Goal: Task Accomplishment & Management: Manage account settings

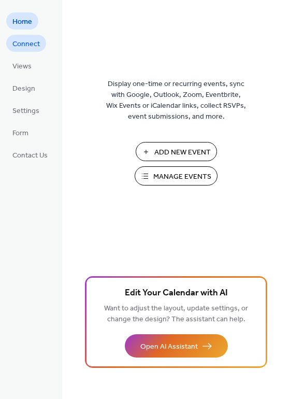
click at [19, 44] on span "Connect" at bounding box center [25, 44] width 27 height 11
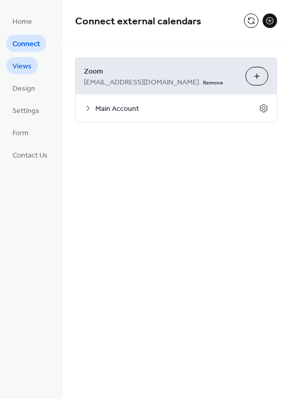
click at [23, 68] on span "Views" at bounding box center [21, 66] width 19 height 11
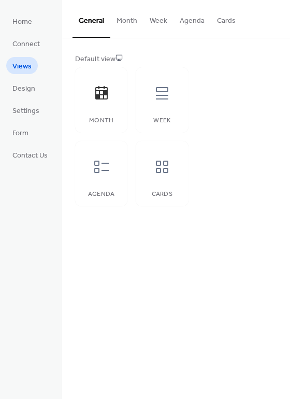
click at [23, 97] on ul "Home Connect Views Design Settings Form Contact Us" at bounding box center [30, 87] width 48 height 151
click at [23, 91] on span "Design" at bounding box center [23, 89] width 23 height 11
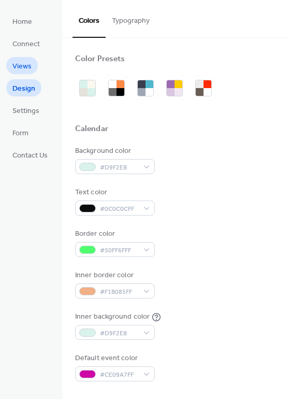
click at [15, 65] on span "Views" at bounding box center [21, 66] width 19 height 11
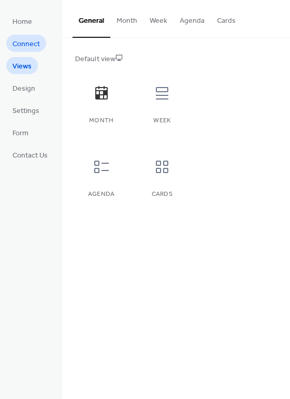
click at [19, 41] on span "Connect" at bounding box center [25, 44] width 27 height 11
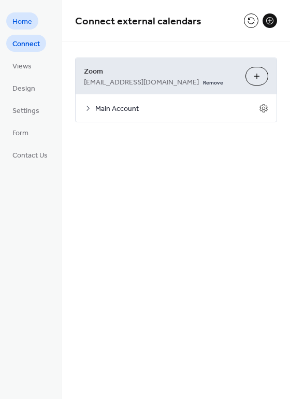
click at [15, 17] on span "Home" at bounding box center [22, 22] width 20 height 11
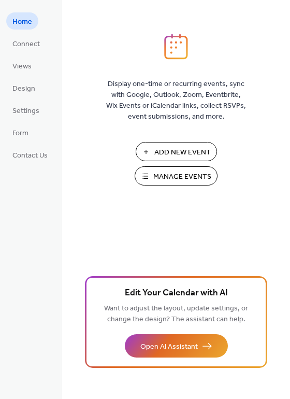
click at [168, 174] on span "Manage Events" at bounding box center [183, 177] width 58 height 11
click at [23, 112] on span "Settings" at bounding box center [25, 111] width 27 height 11
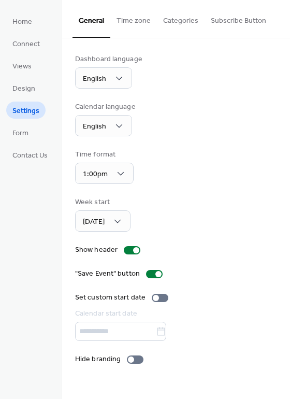
click at [129, 21] on button "Time zone" at bounding box center [133, 18] width 47 height 37
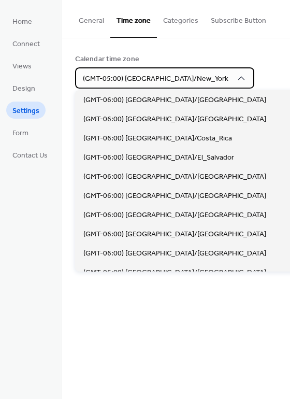
scroll to position [498, 0]
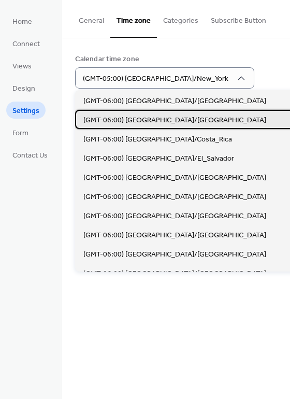
click at [142, 120] on span "(GMT-06:00) [GEOGRAPHIC_DATA]/[GEOGRAPHIC_DATA]" at bounding box center [175, 120] width 183 height 11
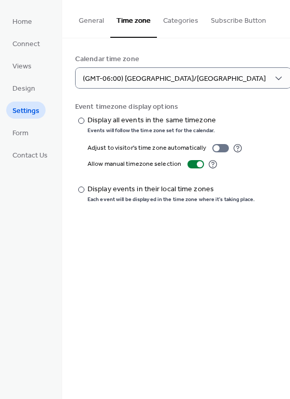
click at [35, 129] on ul "Home Connect Views Design Settings Form Contact Us" at bounding box center [30, 87] width 48 height 151
click at [21, 136] on span "Form" at bounding box center [20, 133] width 16 height 11
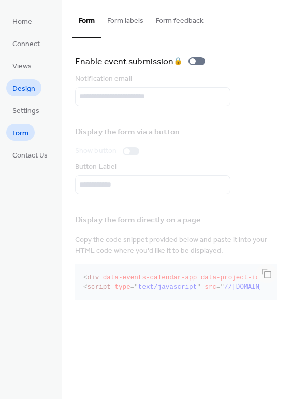
click at [20, 94] on span "Design" at bounding box center [23, 89] width 23 height 11
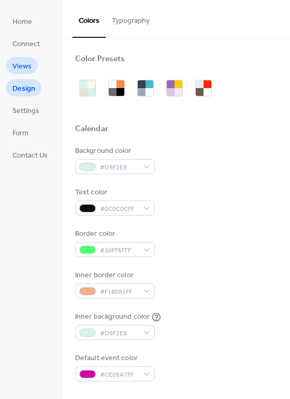
click at [19, 71] on span "Views" at bounding box center [21, 66] width 19 height 11
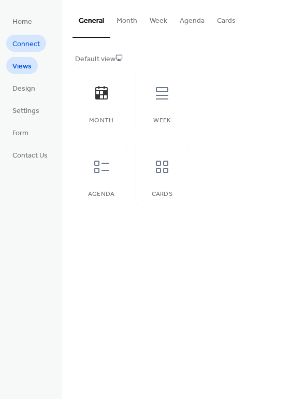
click at [28, 40] on span "Connect" at bounding box center [25, 44] width 27 height 11
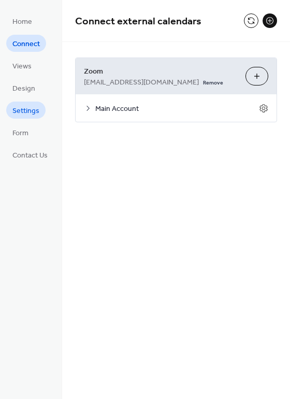
click at [23, 112] on span "Settings" at bounding box center [25, 111] width 27 height 11
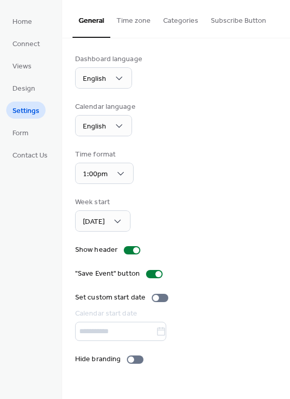
click at [128, 24] on button "Time zone" at bounding box center [133, 18] width 47 height 37
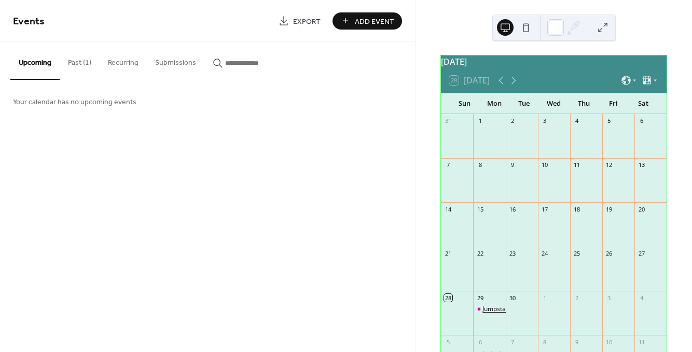
click at [491, 314] on div "Jumpstart your child’s wellness journey TODAY!" at bounding box center [549, 309] width 135 height 9
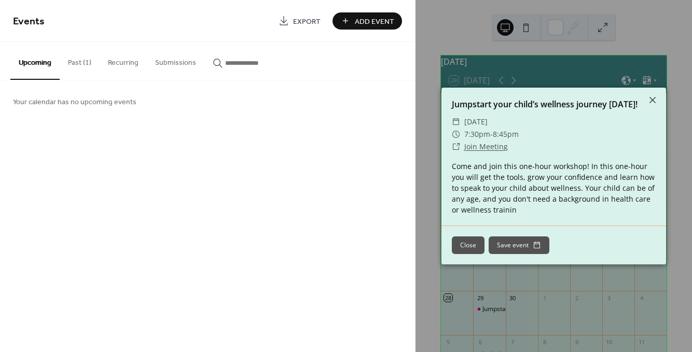
click at [471, 146] on link "Join Meeting" at bounding box center [486, 147] width 44 height 10
click at [650, 98] on icon at bounding box center [652, 100] width 6 height 6
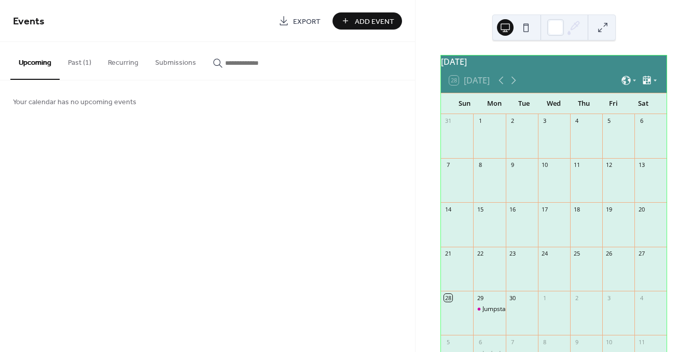
click at [652, 84] on icon at bounding box center [655, 80] width 6 height 6
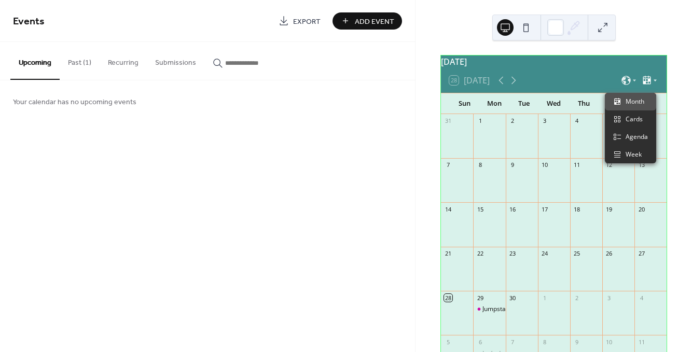
click at [652, 84] on icon at bounding box center [655, 80] width 6 height 6
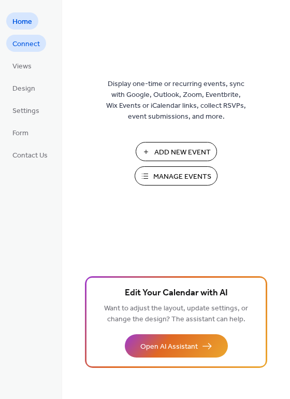
click at [21, 45] on span "Connect" at bounding box center [25, 44] width 27 height 11
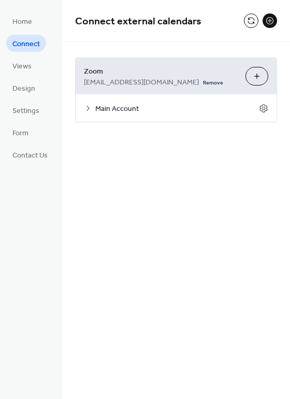
click at [87, 108] on icon at bounding box center [88, 108] width 8 height 8
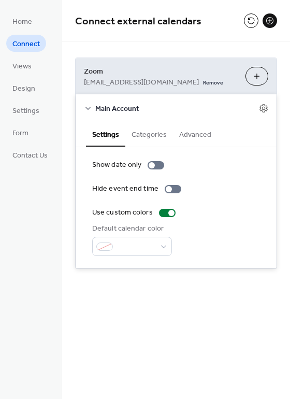
click at [140, 137] on button "Categories" at bounding box center [150, 134] width 48 height 24
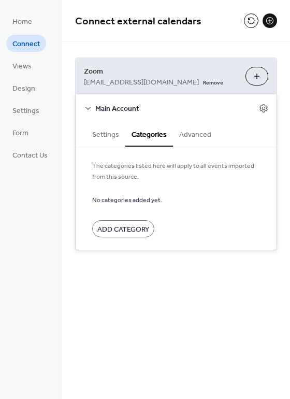
click at [192, 133] on button "Advanced" at bounding box center [195, 134] width 45 height 24
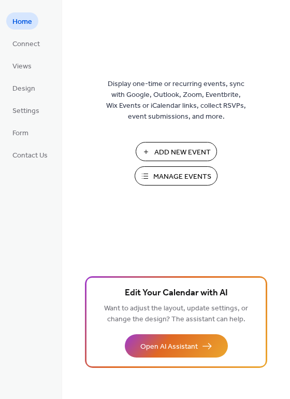
click at [179, 179] on span "Manage Events" at bounding box center [183, 177] width 58 height 11
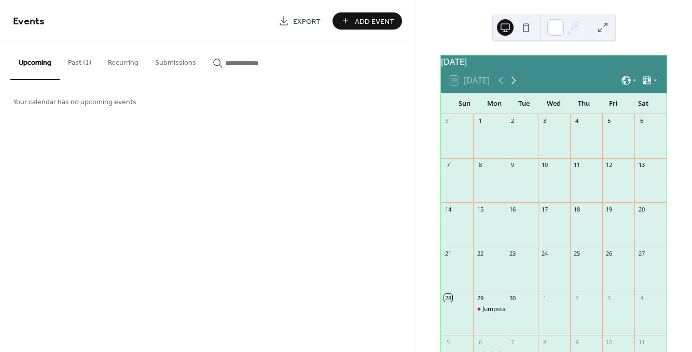
click at [510, 86] on icon at bounding box center [513, 80] width 12 height 12
click at [504, 85] on icon at bounding box center [501, 80] width 12 height 12
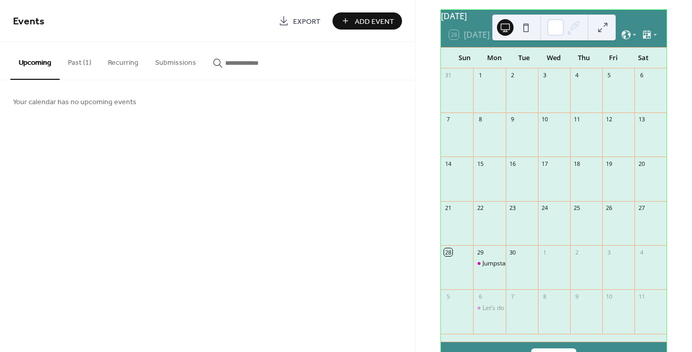
scroll to position [47, 0]
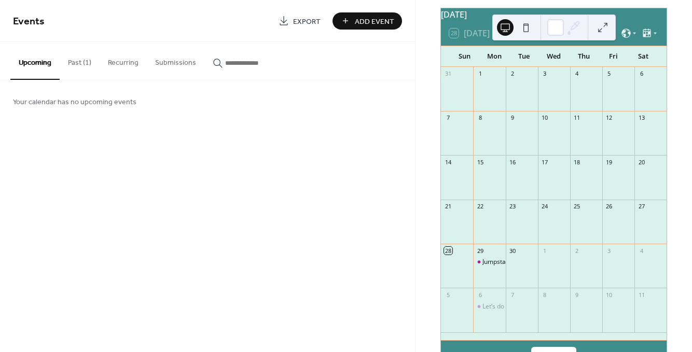
click at [77, 65] on button "Past (1)" at bounding box center [80, 60] width 40 height 37
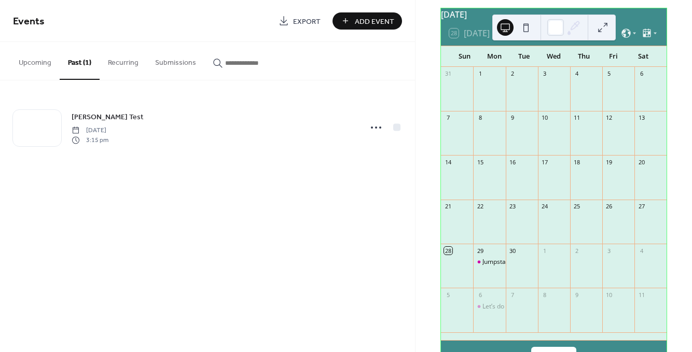
click at [112, 61] on button "Recurring" at bounding box center [123, 60] width 47 height 37
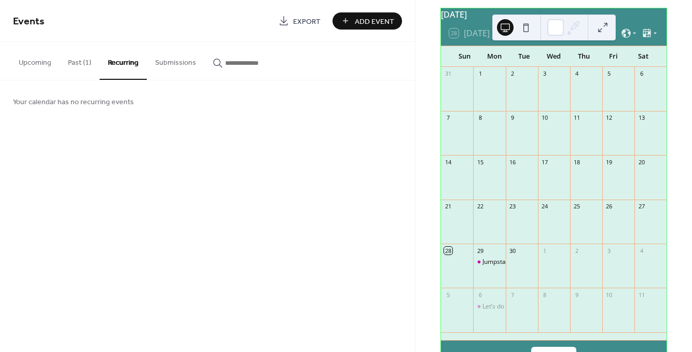
click at [176, 59] on button "Submissions" at bounding box center [176, 60] width 58 height 37
click at [25, 65] on button "Upcoming" at bounding box center [34, 60] width 49 height 37
drag, startPoint x: 501, startPoint y: 268, endPoint x: 297, endPoint y: 222, distance: 208.9
click at [297, 222] on div "Events Export Add Event Upcoming Past (1) Recurring Submissions Your calendar h…" at bounding box center [207, 176] width 415 height 352
click at [75, 61] on button "Past (1)" at bounding box center [80, 60] width 40 height 37
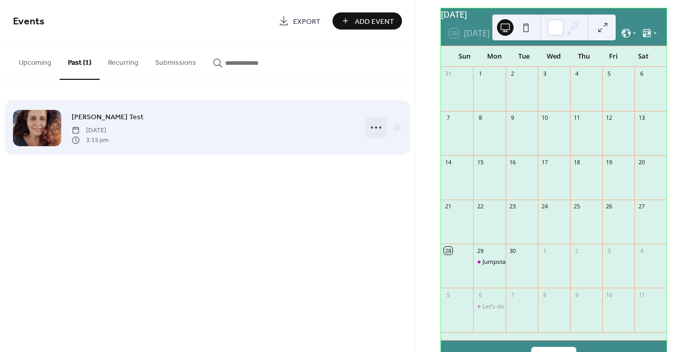
click at [372, 129] on icon at bounding box center [376, 127] width 17 height 17
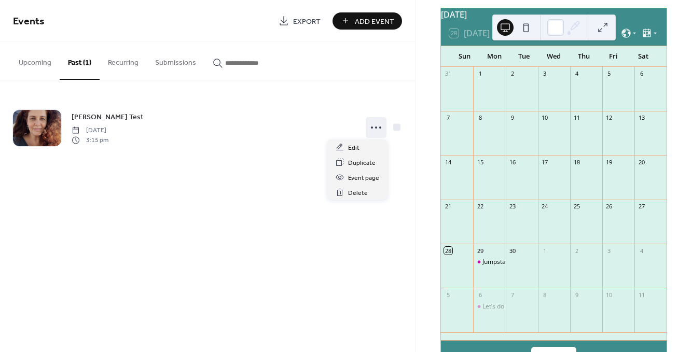
click at [138, 243] on div "Events Export Add Event Upcoming Past (1) Recurring Submissions Your calendar h…" at bounding box center [207, 176] width 415 height 352
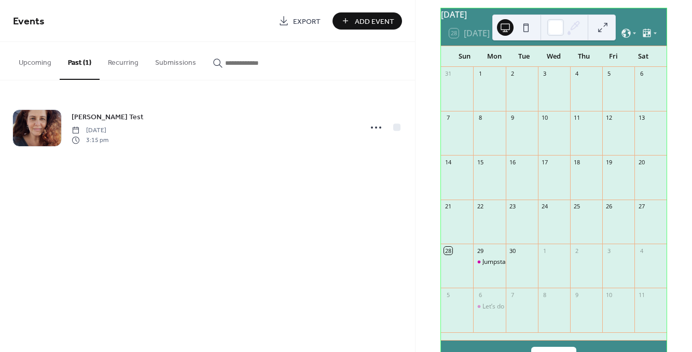
click at [605, 27] on button at bounding box center [602, 27] width 17 height 17
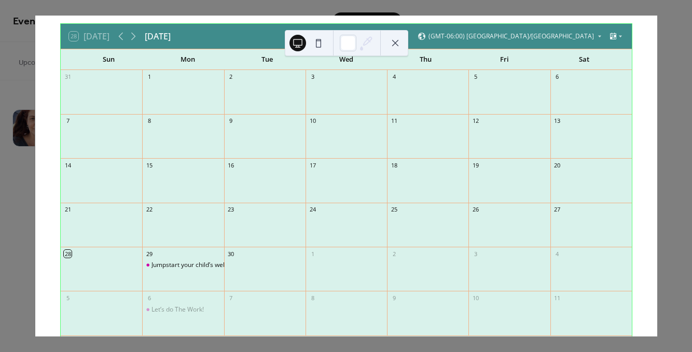
drag, startPoint x: 194, startPoint y: 266, endPoint x: 190, endPoint y: 286, distance: 20.6
click at [191, 286] on div "Jumpstart your child’s wellness journey [DATE]!" at bounding box center [182, 274] width 81 height 26
click at [394, 45] on button at bounding box center [395, 43] width 17 height 17
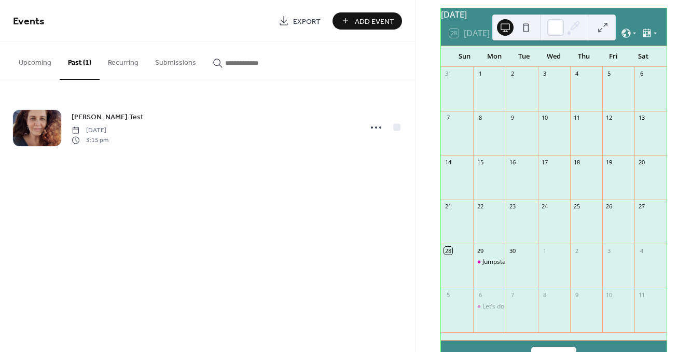
drag, startPoint x: 493, startPoint y: 268, endPoint x: 323, endPoint y: 205, distance: 180.8
click at [324, 205] on div "Events Export Add Event Upcoming Past (1) Recurring Submissions Your calendar h…" at bounding box center [207, 176] width 415 height 352
click at [32, 65] on button "Upcoming" at bounding box center [34, 60] width 49 height 37
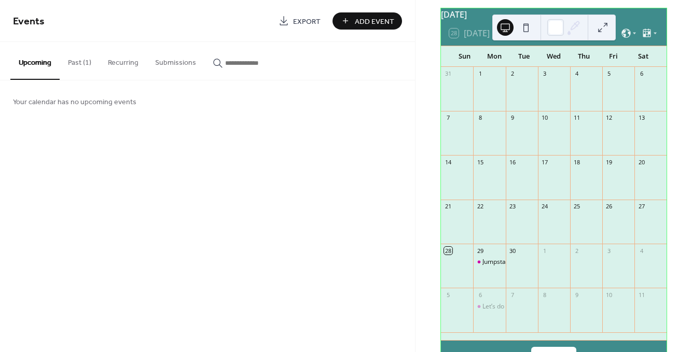
click at [357, 22] on span "Add Event" at bounding box center [374, 21] width 39 height 11
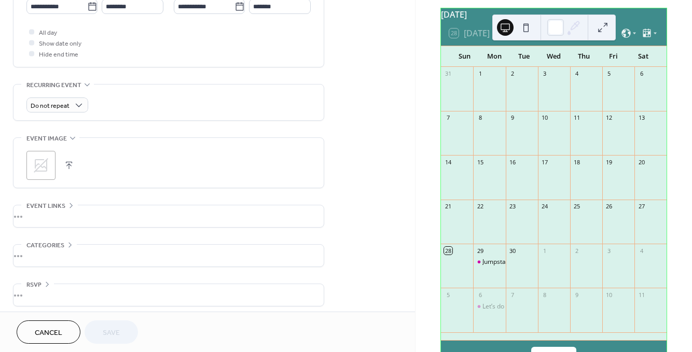
scroll to position [378, 0]
click at [68, 199] on icon at bounding box center [71, 203] width 8 height 8
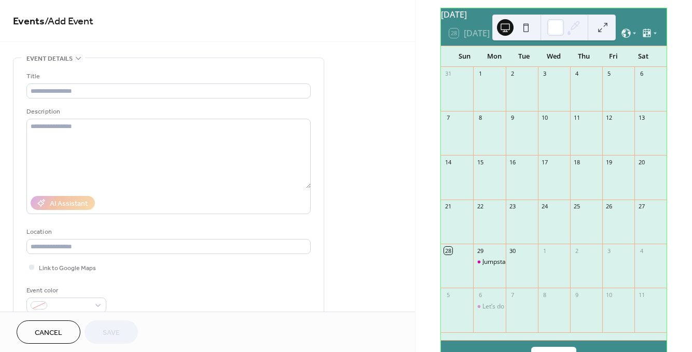
scroll to position [0, 0]
click at [56, 324] on button "Cancel" at bounding box center [49, 332] width 64 height 23
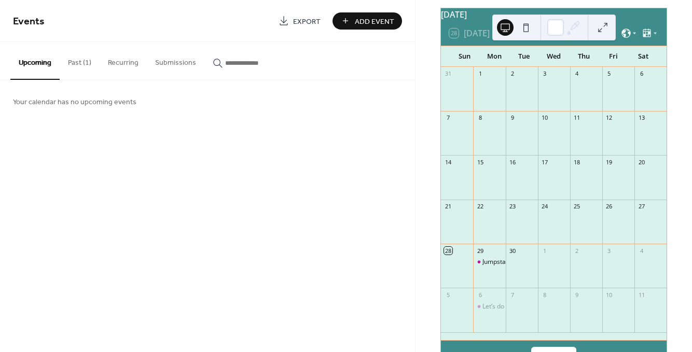
click at [631, 36] on icon at bounding box center [634, 33] width 6 height 6
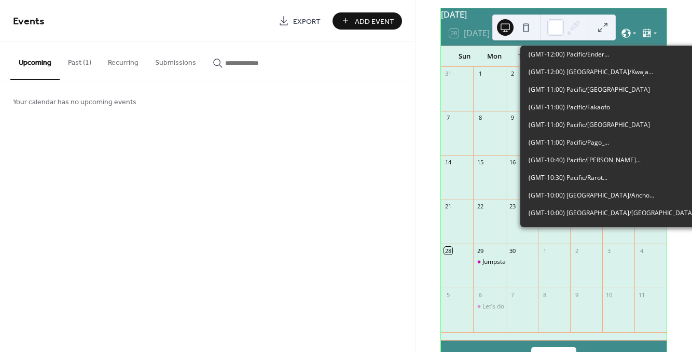
scroll to position [476, 0]
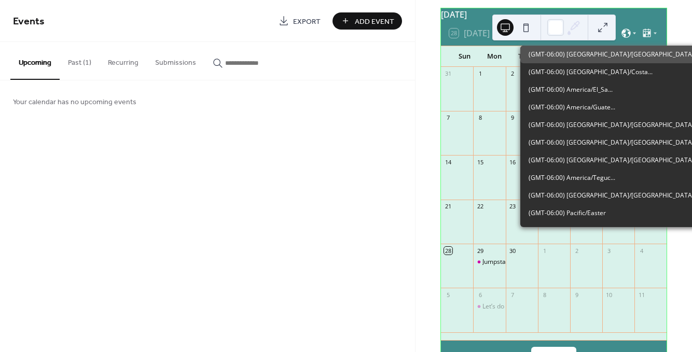
click at [631, 36] on icon at bounding box center [634, 33] width 6 height 6
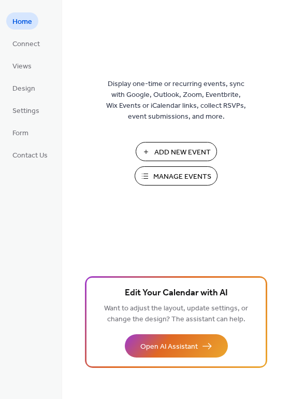
click at [186, 175] on span "Manage Events" at bounding box center [183, 177] width 58 height 11
click at [30, 110] on span "Settings" at bounding box center [25, 111] width 27 height 11
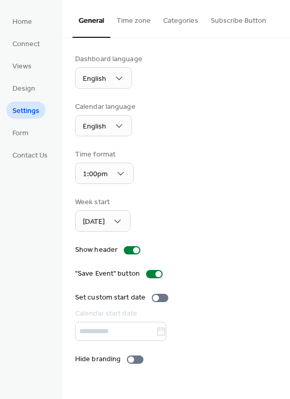
click at [137, 19] on button "Time zone" at bounding box center [133, 18] width 47 height 37
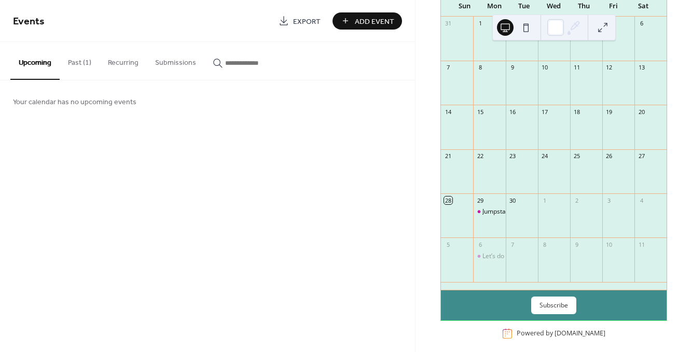
scroll to position [104, 0]
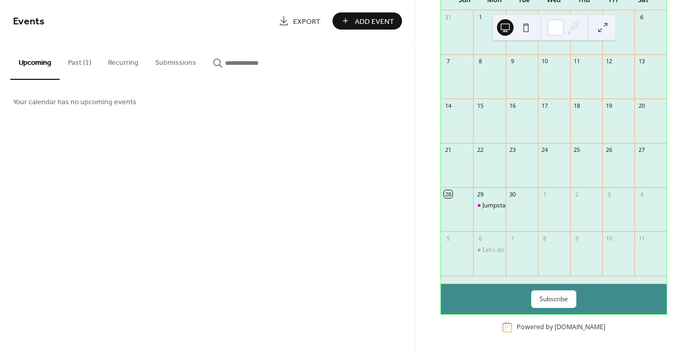
click at [372, 23] on span "Add Event" at bounding box center [374, 21] width 39 height 11
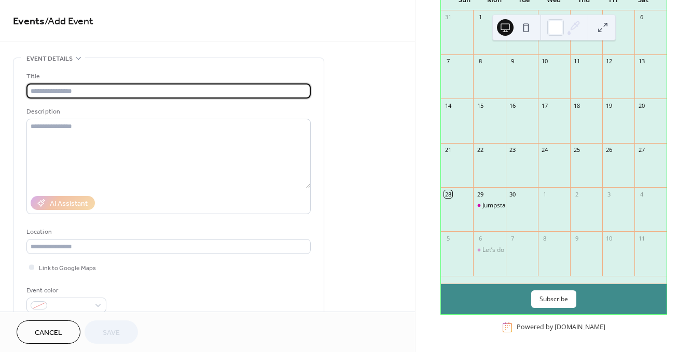
click at [171, 86] on input "text" at bounding box center [168, 91] width 284 height 15
paste input "**********"
type input "**********"
paste input "**********"
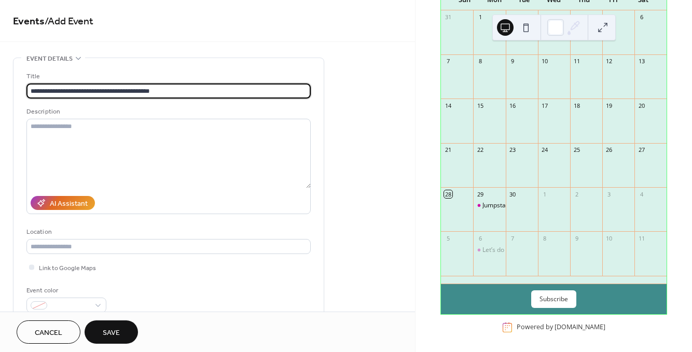
type input "**********"
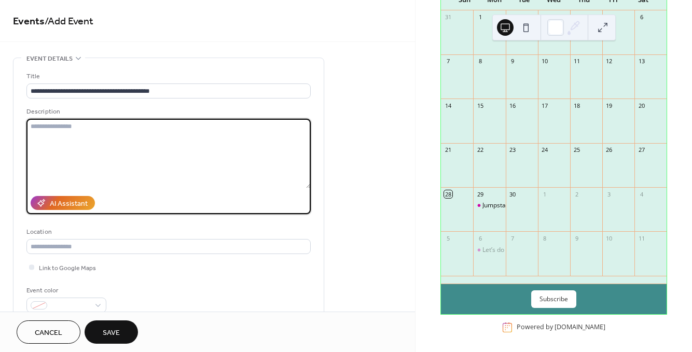
click at [142, 136] on textarea at bounding box center [168, 154] width 284 height 70
paste textarea "**********"
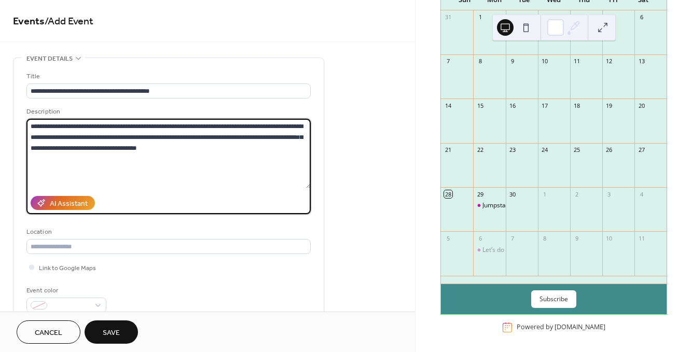
scroll to position [62, 0]
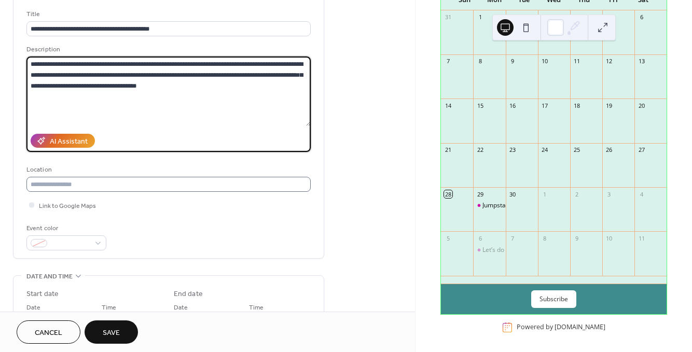
type textarea "**********"
click at [113, 188] on input "text" at bounding box center [168, 184] width 284 height 15
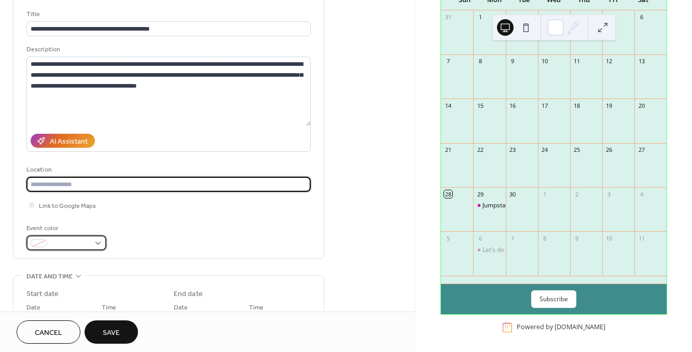
click at [99, 245] on div at bounding box center [66, 242] width 80 height 15
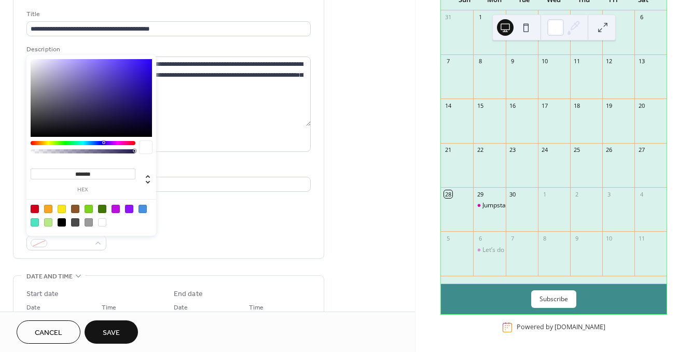
click at [118, 209] on div at bounding box center [116, 209] width 8 height 8
type input "*******"
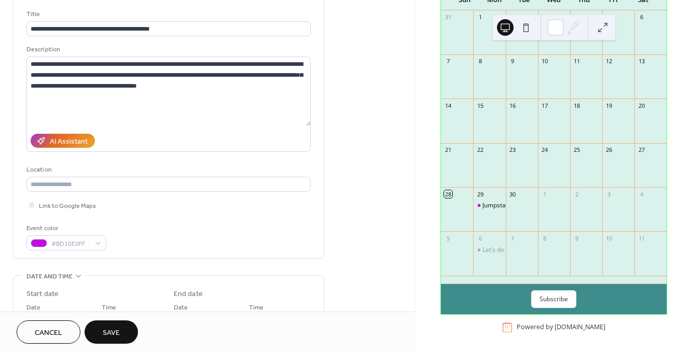
click at [142, 252] on div "**********" at bounding box center [168, 127] width 284 height 262
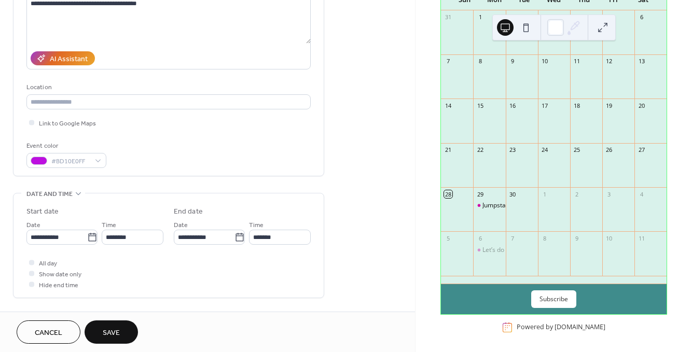
scroll to position [145, 0]
click at [122, 234] on input "********" at bounding box center [133, 236] width 62 height 15
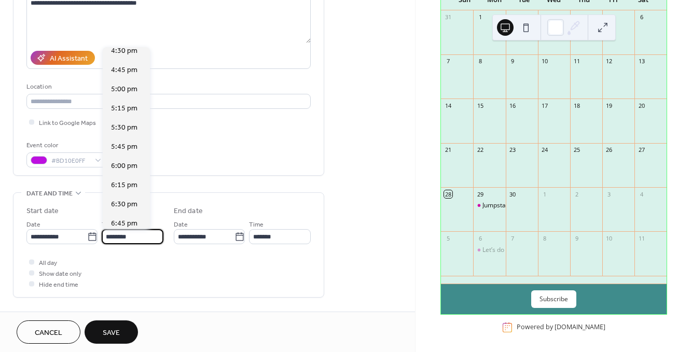
scroll to position [1296, 0]
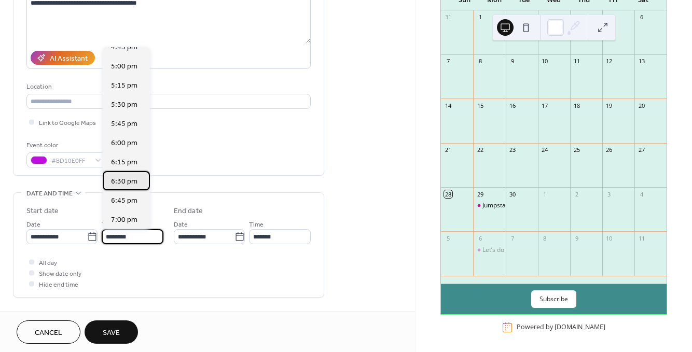
click at [127, 179] on span "6:30 pm" at bounding box center [124, 181] width 26 height 11
type input "*******"
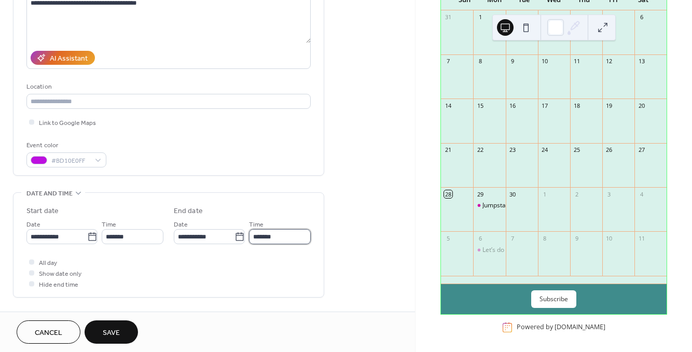
click at [263, 235] on input "*******" at bounding box center [280, 236] width 62 height 15
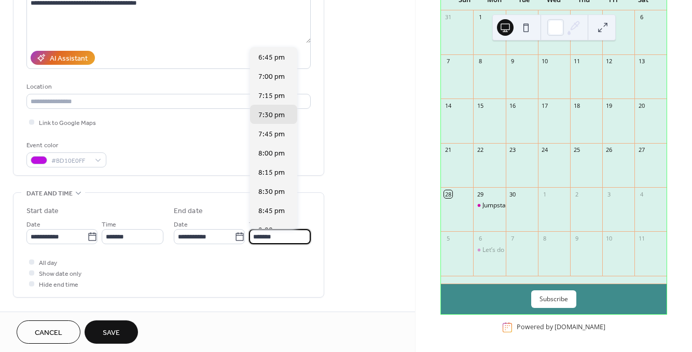
click at [265, 235] on input "*******" at bounding box center [280, 236] width 62 height 15
type input "*******"
click at [232, 273] on div "All day Show date only Hide end time" at bounding box center [168, 273] width 284 height 33
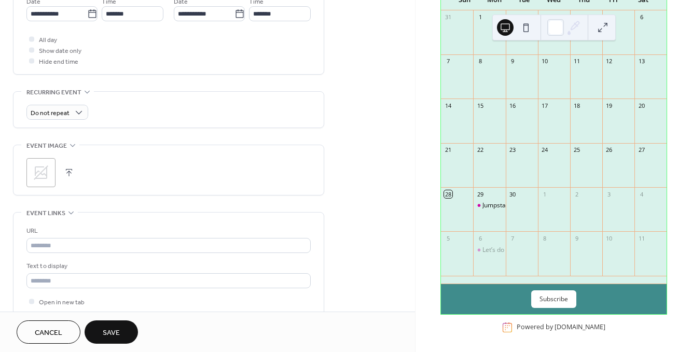
scroll to position [367, 0]
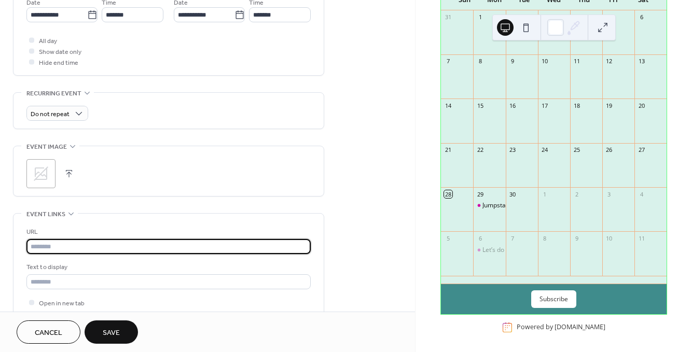
click at [119, 241] on input "text" at bounding box center [168, 246] width 284 height 15
click at [133, 239] on input "text" at bounding box center [168, 246] width 284 height 15
paste input "**********"
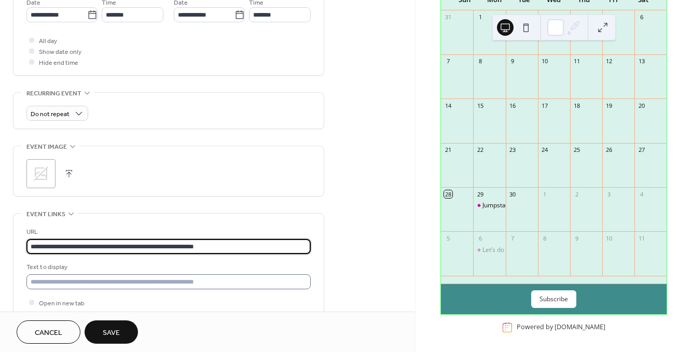
type input "**********"
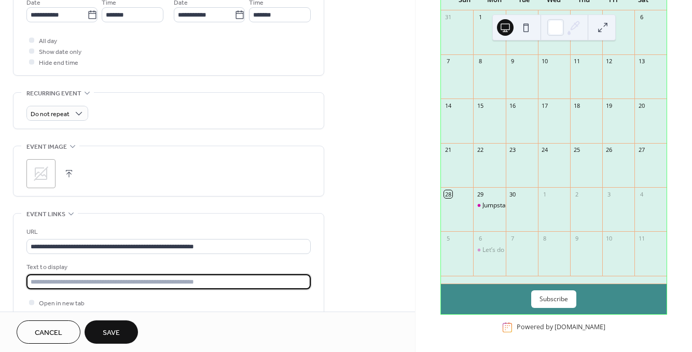
drag, startPoint x: 225, startPoint y: 280, endPoint x: 54, endPoint y: 263, distance: 171.5
click at [54, 263] on div "Text to display" at bounding box center [168, 275] width 284 height 27
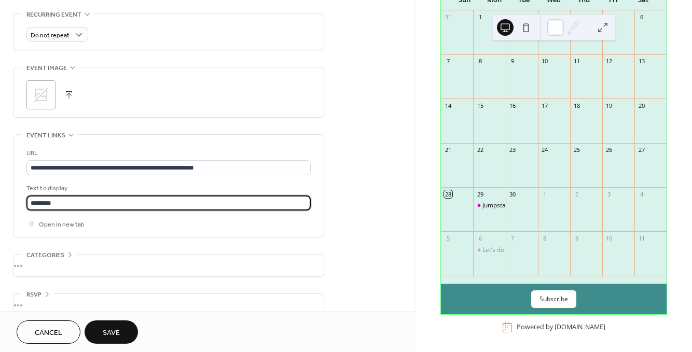
scroll to position [460, 0]
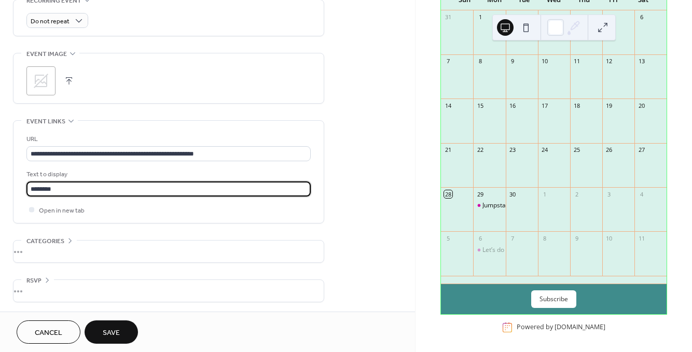
type input "********"
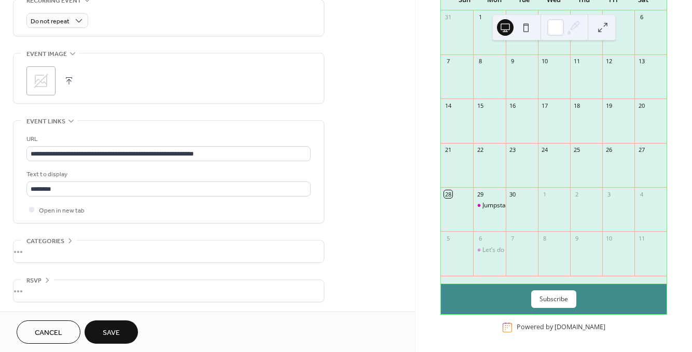
click at [74, 241] on div "•••" at bounding box center [168, 252] width 310 height 22
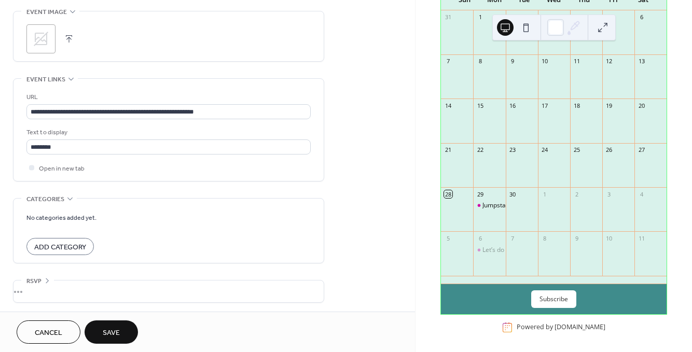
click at [44, 282] on div "•••" at bounding box center [168, 292] width 310 height 22
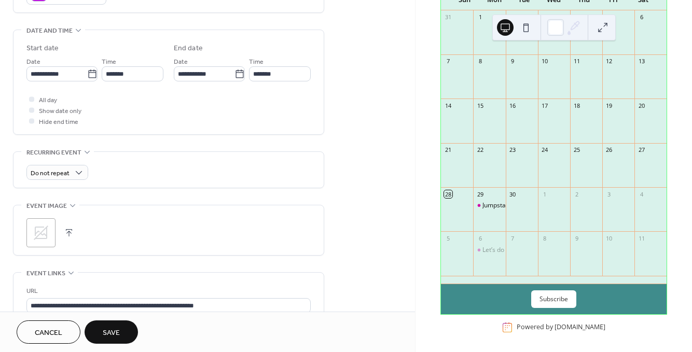
scroll to position [307, 0]
click at [87, 73] on icon at bounding box center [92, 75] width 10 height 10
click at [86, 73] on input "**********" at bounding box center [56, 74] width 61 height 15
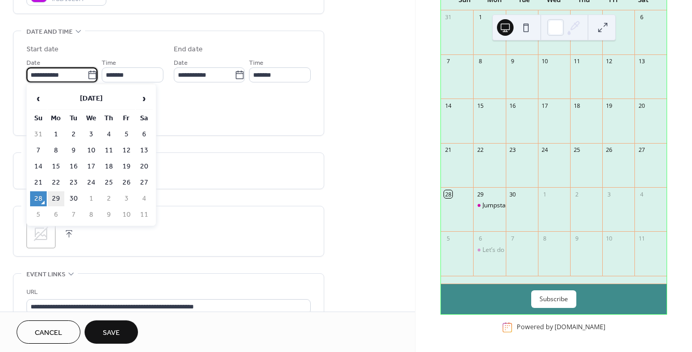
click at [51, 198] on td "29" at bounding box center [56, 198] width 17 height 15
type input "**********"
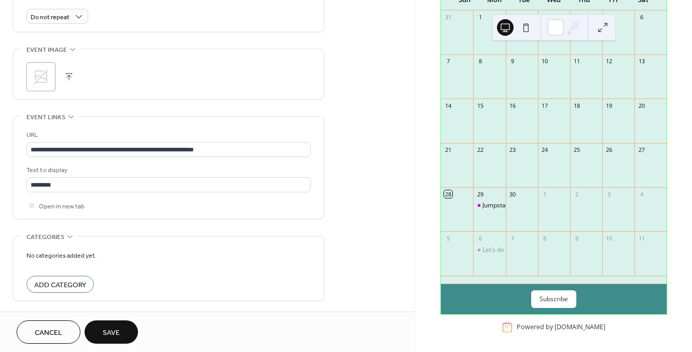
scroll to position [1, 0]
click at [114, 330] on span "Save" at bounding box center [111, 333] width 17 height 11
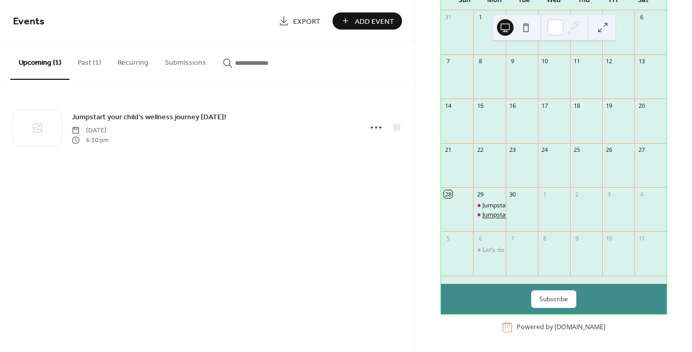
click at [499, 219] on div "Jumpstart your child’s wellness journey [DATE]!" at bounding box center [549, 215] width 135 height 9
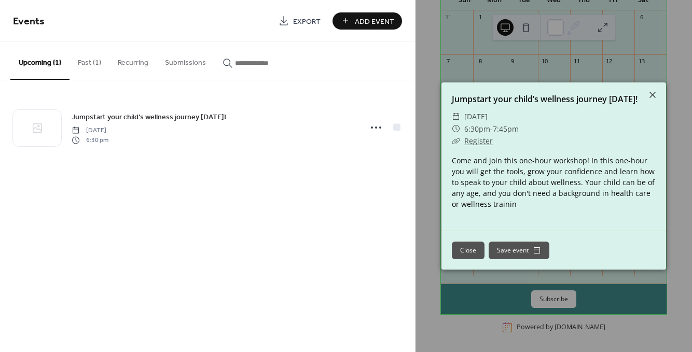
click at [477, 142] on link "Register" at bounding box center [478, 141] width 29 height 10
drag, startPoint x: 242, startPoint y: 232, endPoint x: 148, endPoint y: 202, distance: 98.9
click at [148, 202] on div "Events Export Add Event Upcoming (1) Past (1) Recurring Submissions Jumpstart y…" at bounding box center [207, 176] width 415 height 352
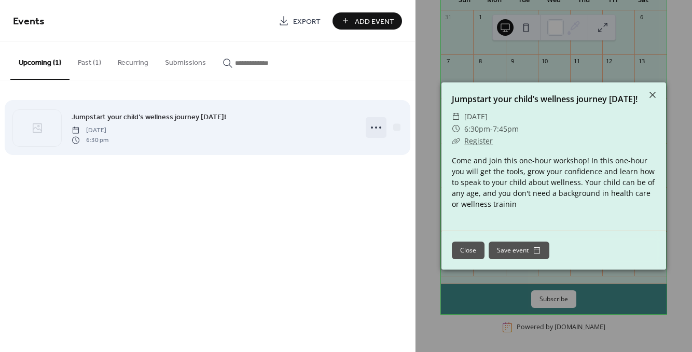
click at [374, 126] on icon at bounding box center [376, 127] width 17 height 17
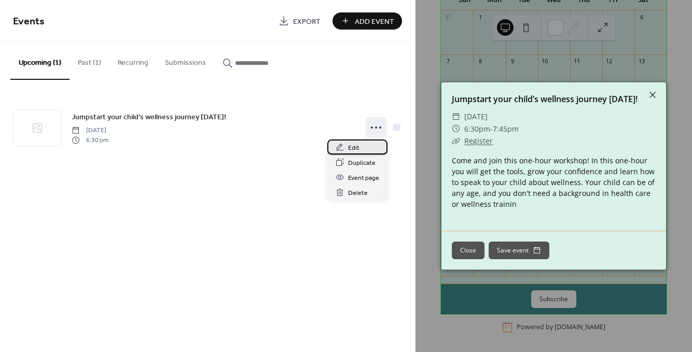
click at [367, 153] on div "Edit" at bounding box center [357, 147] width 60 height 15
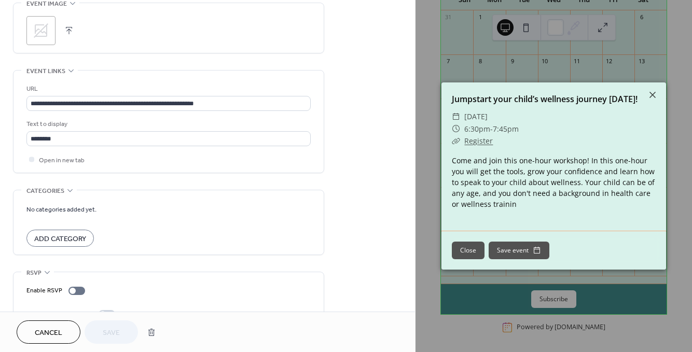
scroll to position [510, 0]
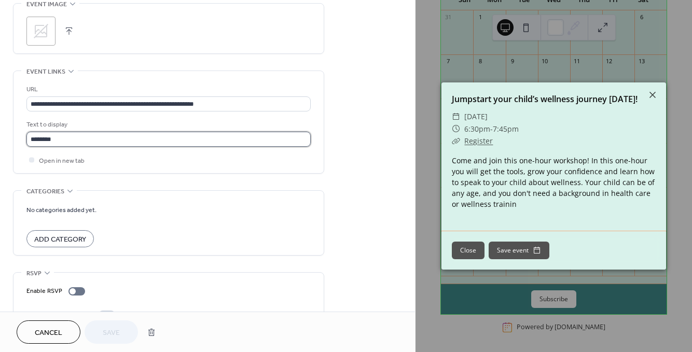
click at [126, 135] on input "********" at bounding box center [168, 139] width 284 height 15
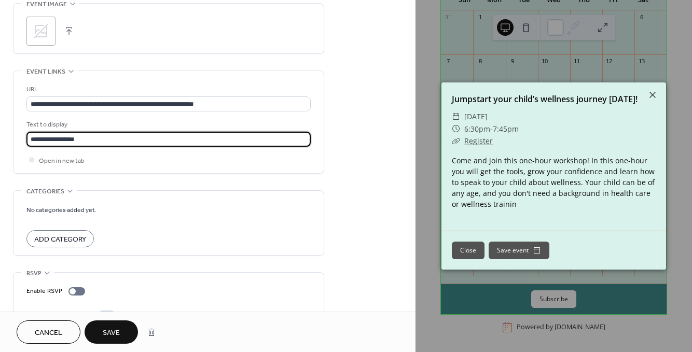
type input "**********"
click at [106, 333] on span "Save" at bounding box center [111, 333] width 17 height 11
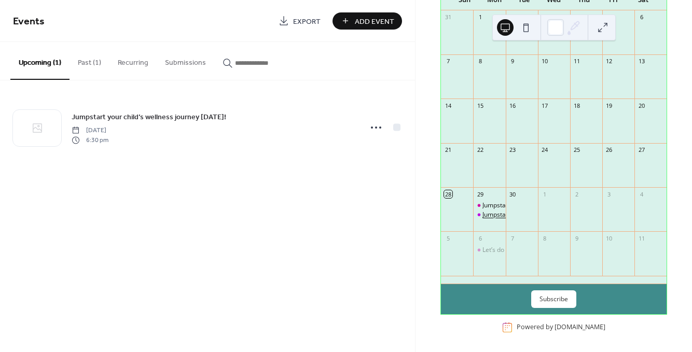
click at [493, 219] on div "Jumpstart your child’s wellness journey [DATE]!" at bounding box center [549, 215] width 135 height 9
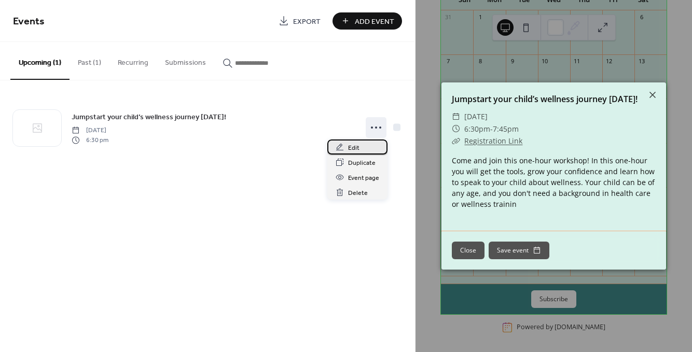
drag, startPoint x: 379, startPoint y: 128, endPoint x: 356, endPoint y: 145, distance: 28.4
click at [356, 145] on span "Edit" at bounding box center [353, 148] width 11 height 11
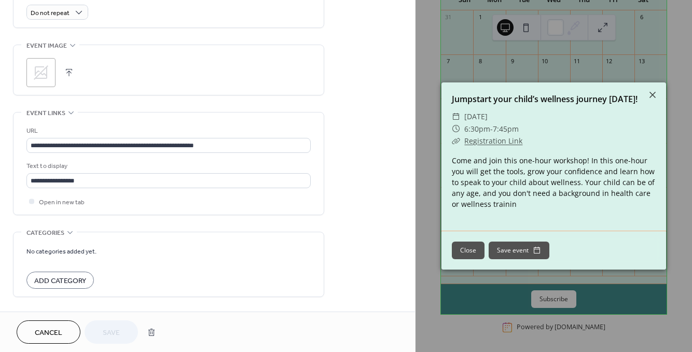
scroll to position [432, 0]
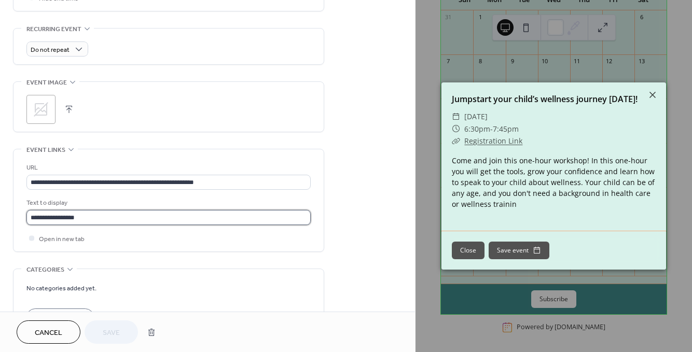
click at [79, 219] on input "**********" at bounding box center [168, 217] width 284 height 15
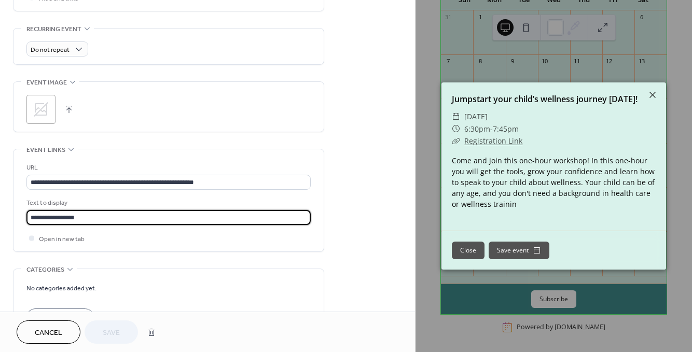
click at [79, 219] on input "**********" at bounding box center [168, 217] width 284 height 15
type input "**********"
click at [111, 340] on button "Save" at bounding box center [111, 332] width 53 height 23
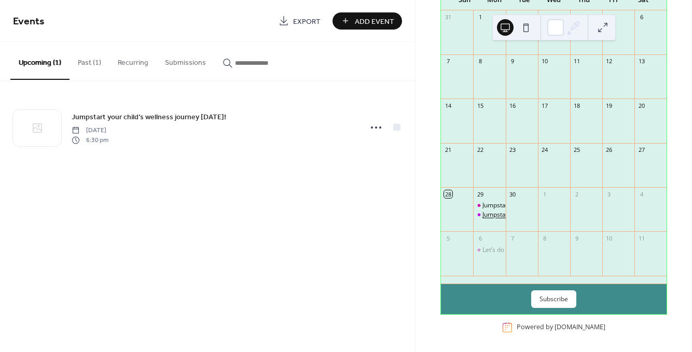
click at [496, 219] on div "Jumpstart your child’s wellness journey [DATE]!" at bounding box center [549, 215] width 135 height 9
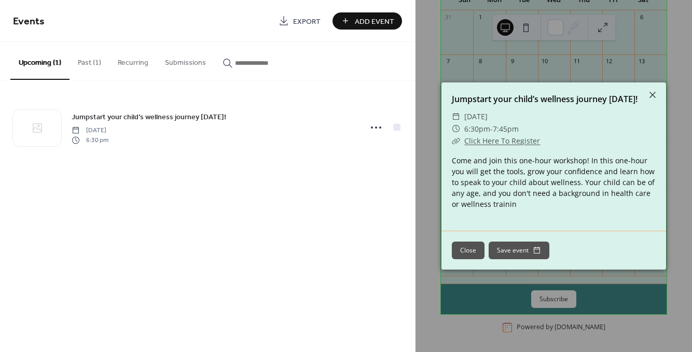
click at [462, 255] on button "Close" at bounding box center [468, 251] width 33 height 18
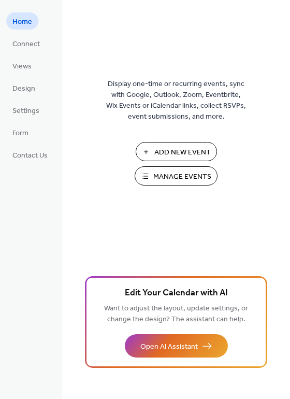
click at [175, 184] on button "Manage Events" at bounding box center [176, 175] width 83 height 19
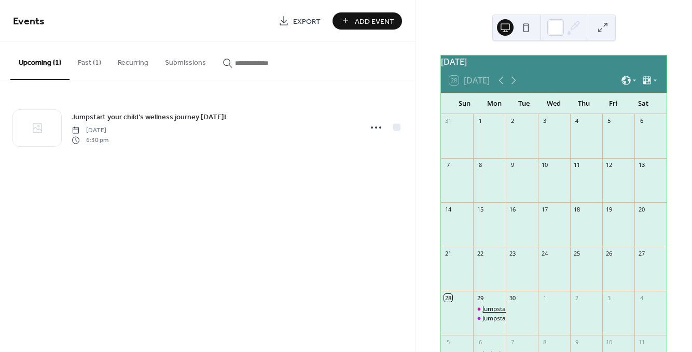
click at [497, 314] on div "Jumpstart your child’s wellness journey [DATE]!" at bounding box center [549, 309] width 135 height 9
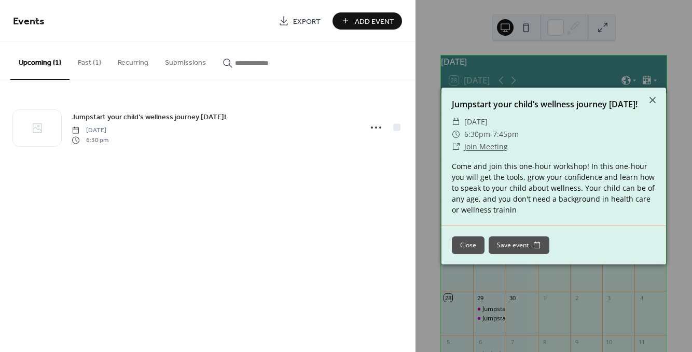
click at [465, 241] on button "Close" at bounding box center [468, 246] width 33 height 18
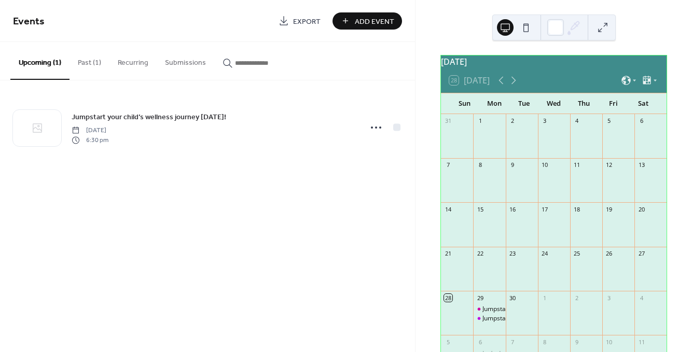
drag, startPoint x: 491, startPoint y: 315, endPoint x: 198, endPoint y: 261, distance: 298.6
click at [198, 261] on div "Events Export Add Event Upcoming (1) Past (1) Recurring Submissions Jumpstart y…" at bounding box center [207, 176] width 415 height 352
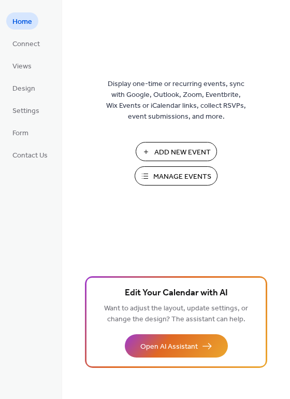
click at [181, 183] on span "Manage Events" at bounding box center [183, 177] width 58 height 11
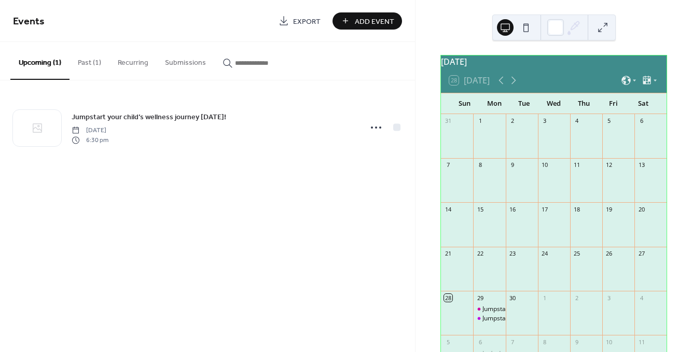
click at [217, 127] on div "Jumpstart your child’s wellness journey [DATE]! [DATE] 6:30 pm" at bounding box center [214, 127] width 284 height 33
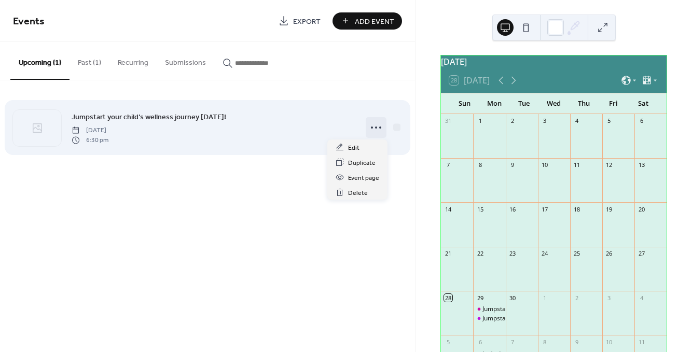
click at [373, 130] on icon at bounding box center [376, 127] width 17 height 17
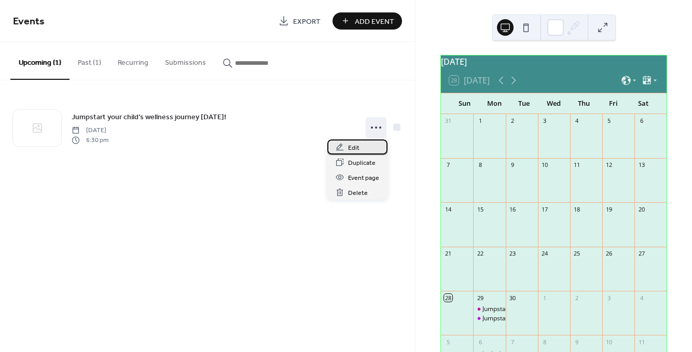
click at [367, 148] on div "Edit" at bounding box center [357, 147] width 60 height 15
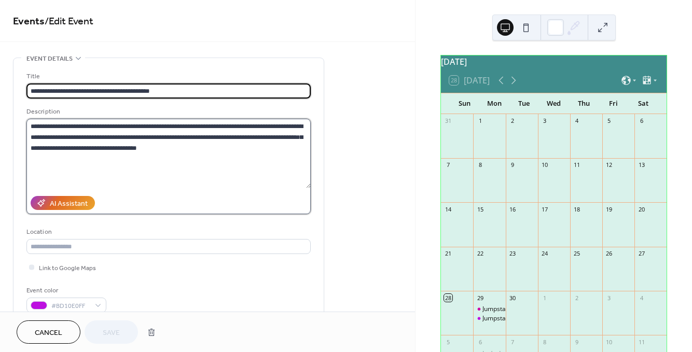
click at [153, 147] on textarea "**********" at bounding box center [168, 154] width 284 height 70
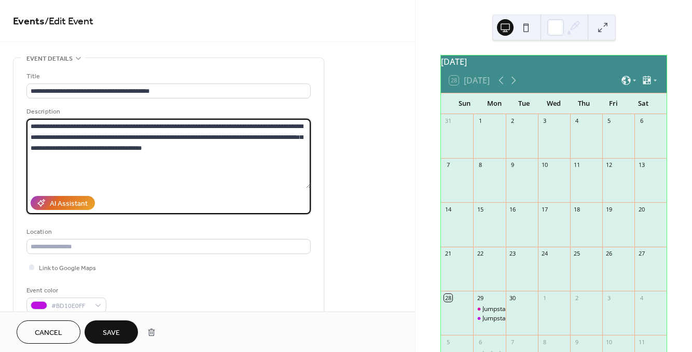
type textarea "**********"
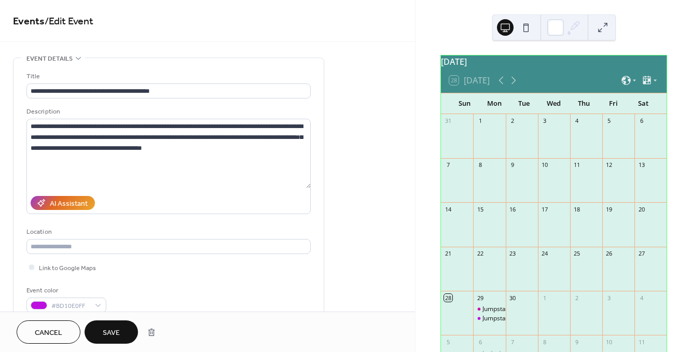
click at [311, 218] on div "**********" at bounding box center [168, 189] width 310 height 262
click at [105, 334] on span "Save" at bounding box center [111, 333] width 17 height 11
